Goal: Navigation & Orientation: Go to known website

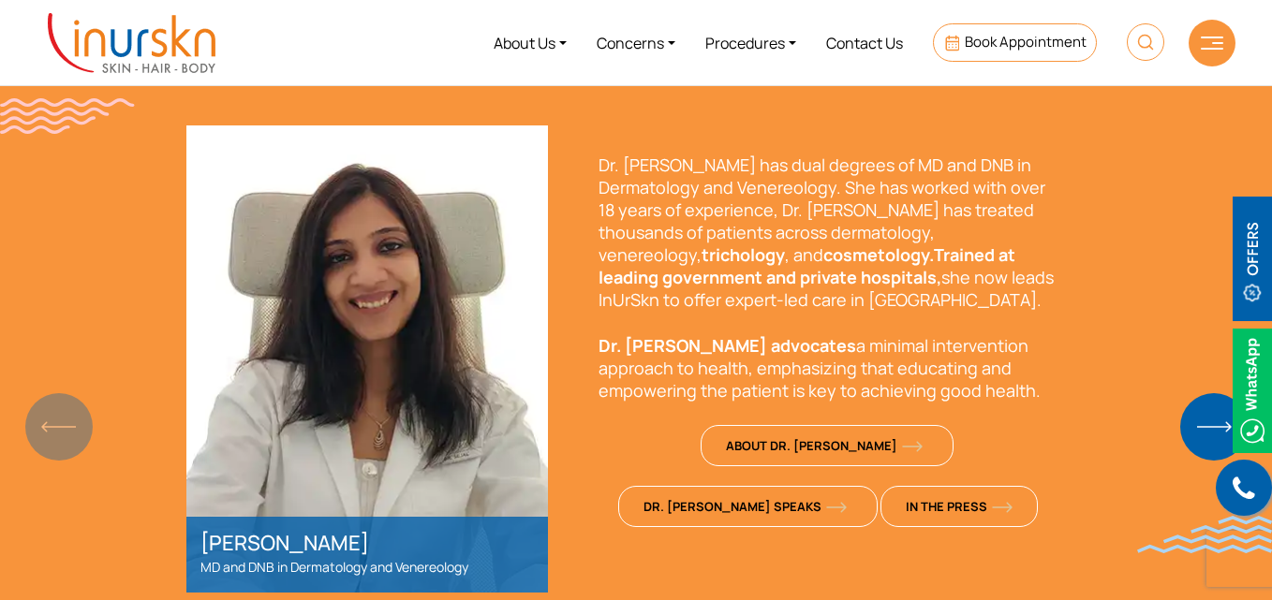
scroll to position [1311, 0]
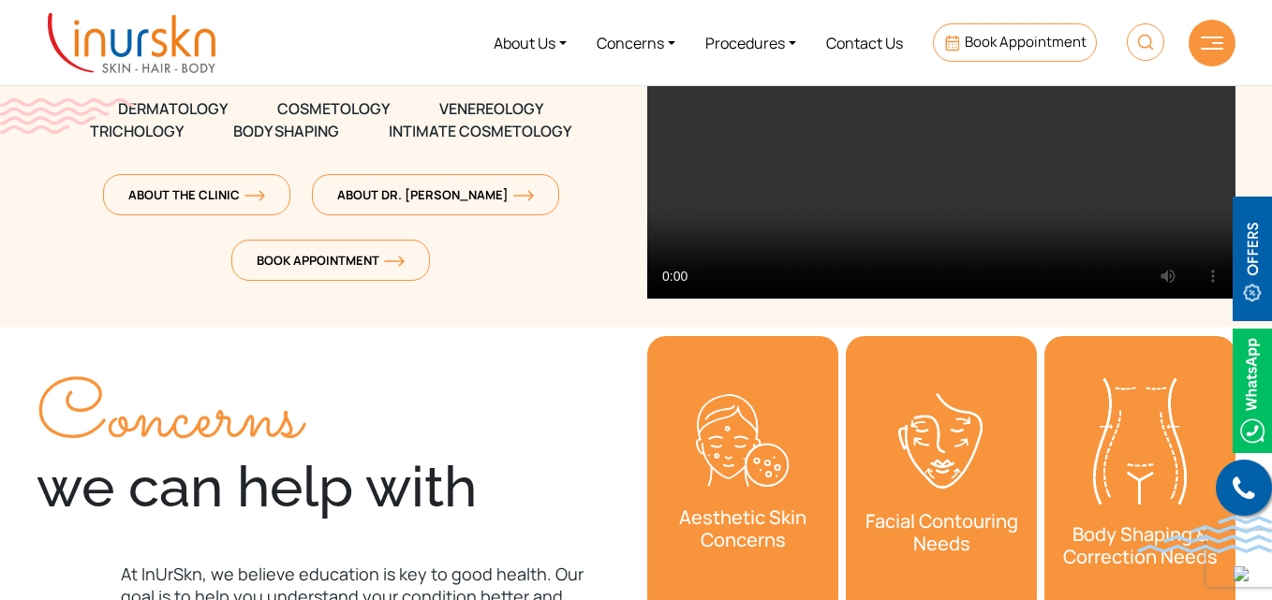
scroll to position [375, 0]
